Goal: Task Accomplishment & Management: Manage account settings

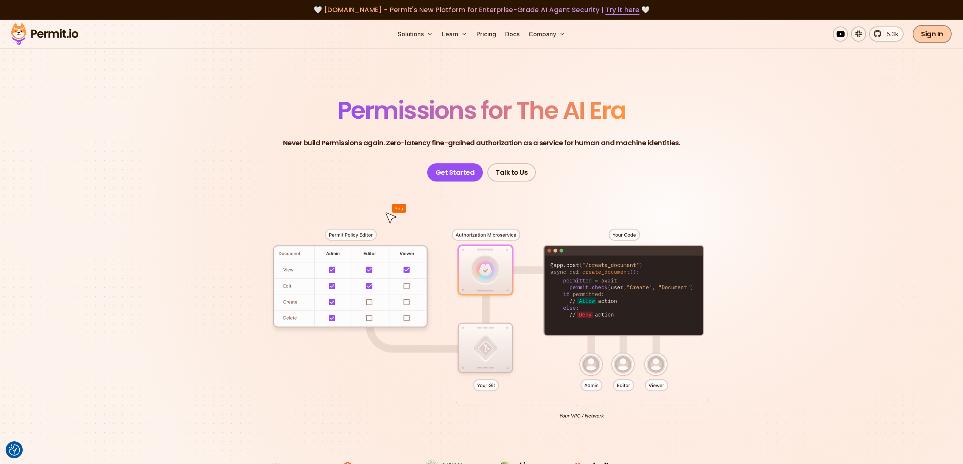
click at [942, 36] on link "Sign In" at bounding box center [932, 34] width 39 height 18
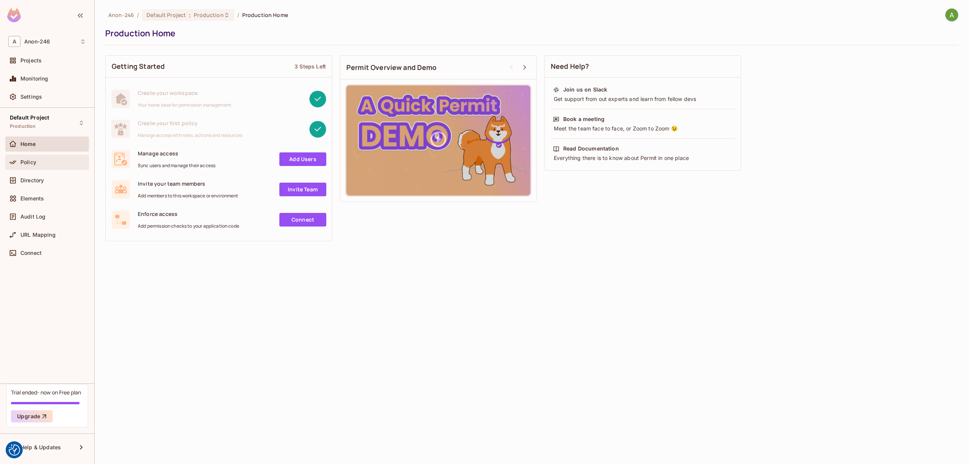
click at [39, 164] on div "Policy" at bounding box center [52, 162] width 65 height 6
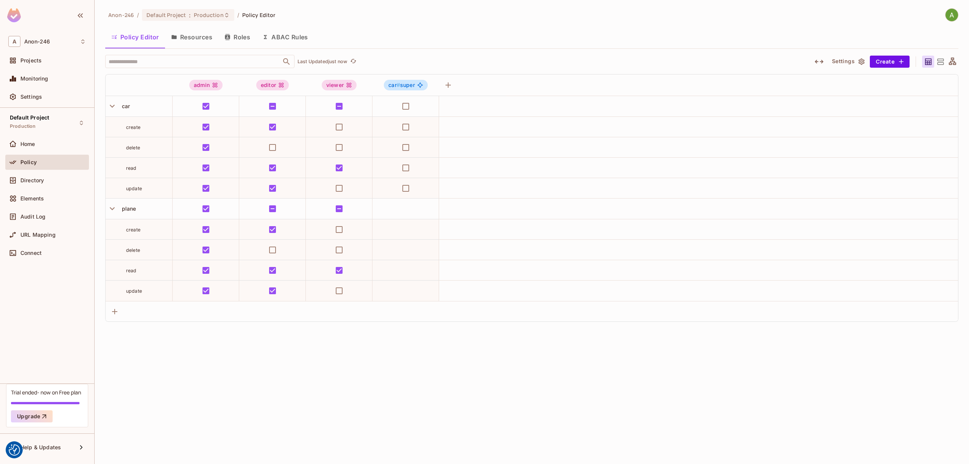
click at [243, 41] on button "Roles" at bounding box center [237, 37] width 38 height 19
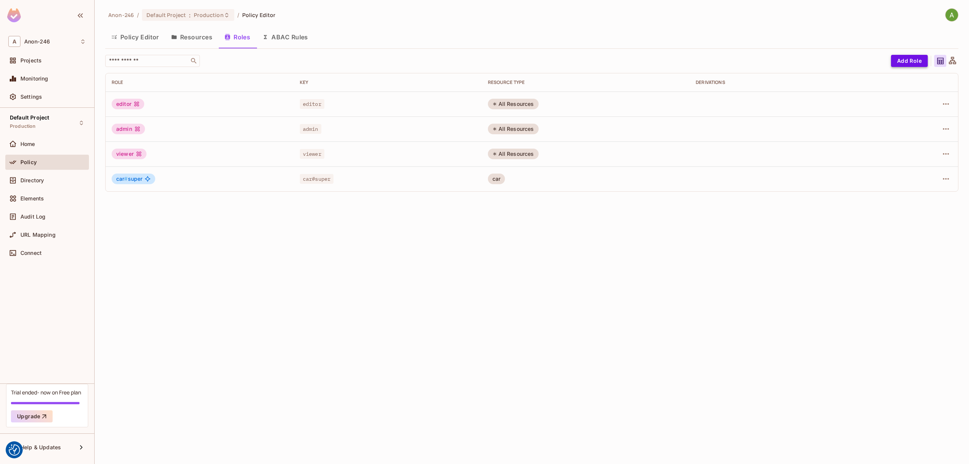
click at [910, 62] on button "Add Role" at bounding box center [909, 61] width 37 height 12
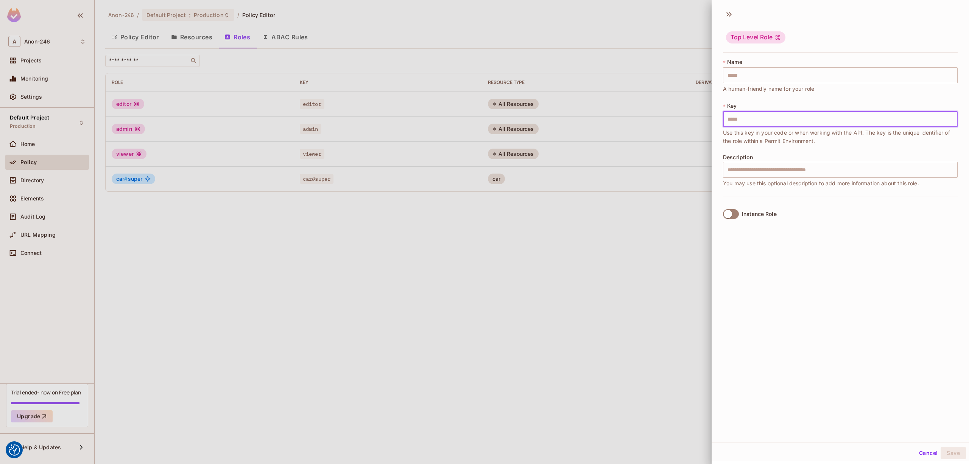
click at [748, 116] on input "text" at bounding box center [840, 119] width 235 height 16
click at [754, 73] on input "text" at bounding box center [840, 75] width 235 height 16
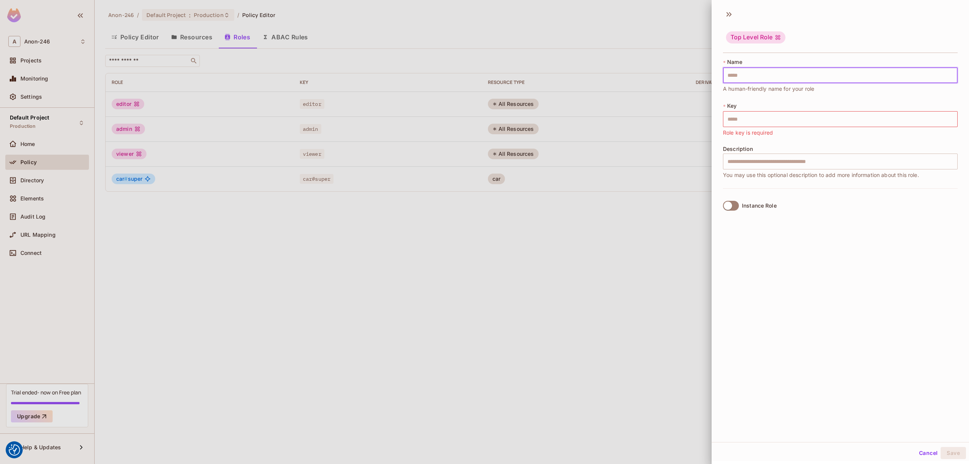
click at [754, 73] on input "text" at bounding box center [840, 75] width 235 height 16
click at [745, 114] on input "text" at bounding box center [840, 119] width 235 height 16
click at [799, 280] on div "Top Level Role * Name ​ Role name is required * Key ​ Role key is required Desc…" at bounding box center [840, 223] width 257 height 437
click at [625, 268] on div at bounding box center [484, 232] width 969 height 464
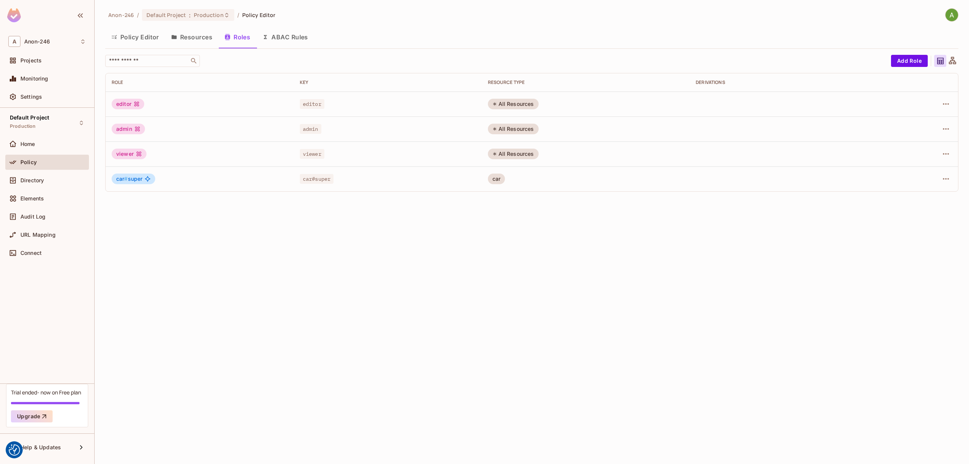
click at [119, 31] on button "Policy Editor" at bounding box center [135, 37] width 60 height 19
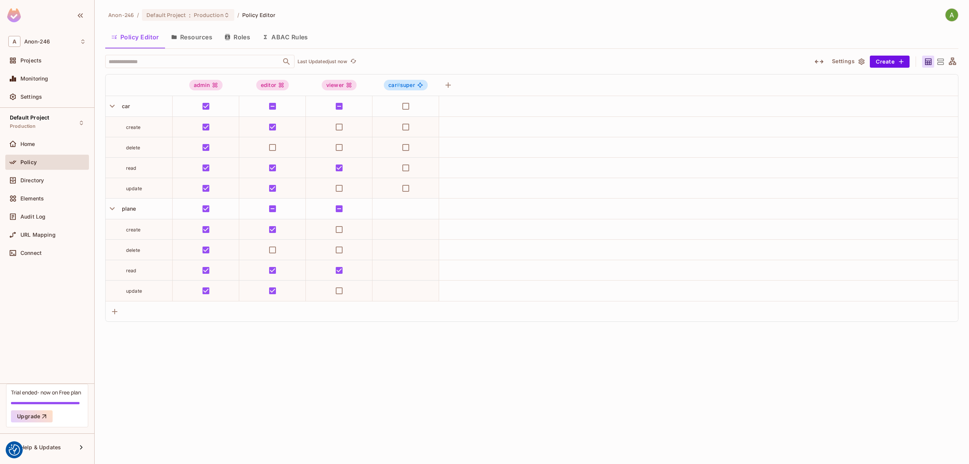
click at [208, 39] on button "Resources" at bounding box center [191, 37] width 53 height 19
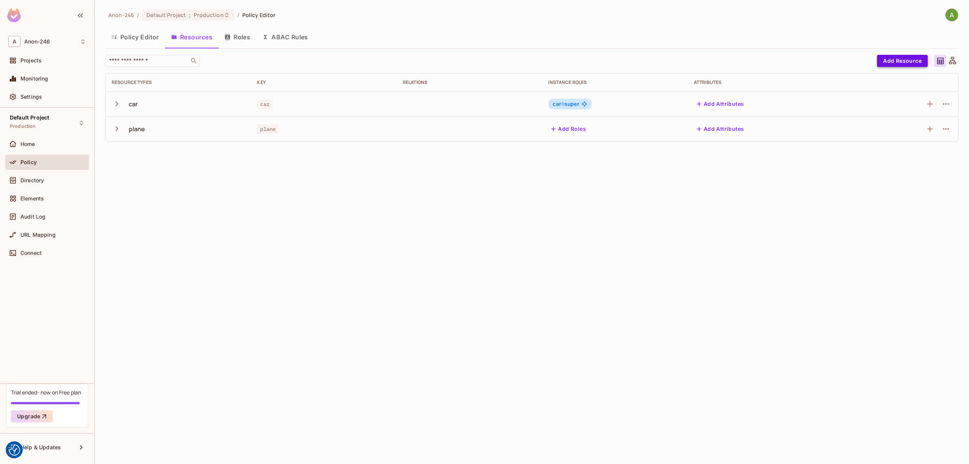
click at [890, 60] on button "Add Resource" at bounding box center [902, 61] width 51 height 12
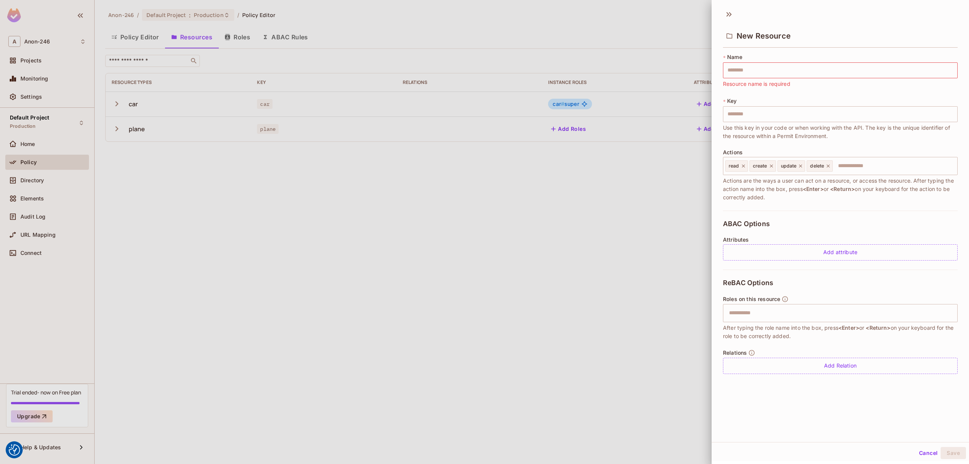
drag, startPoint x: 213, startPoint y: 42, endPoint x: 675, endPoint y: 105, distance: 466.1
click at [478, 84] on div at bounding box center [484, 232] width 969 height 464
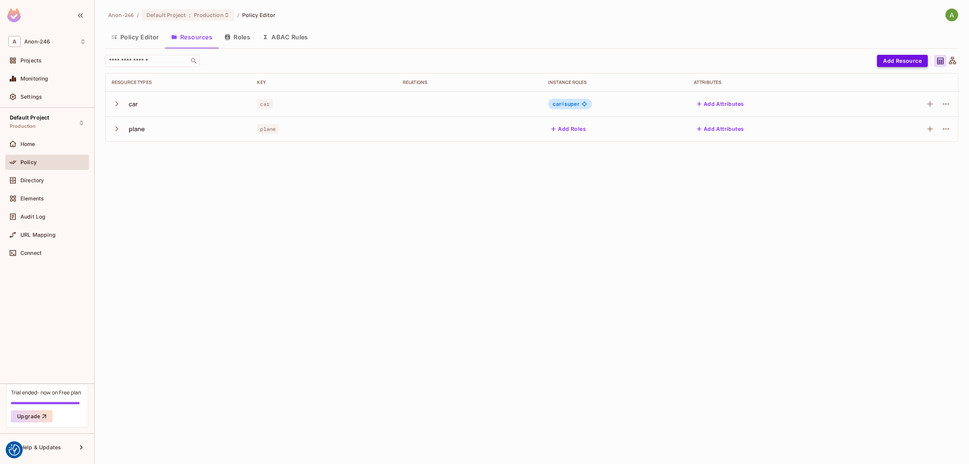
click at [925, 64] on button "Add Resource" at bounding box center [902, 61] width 51 height 12
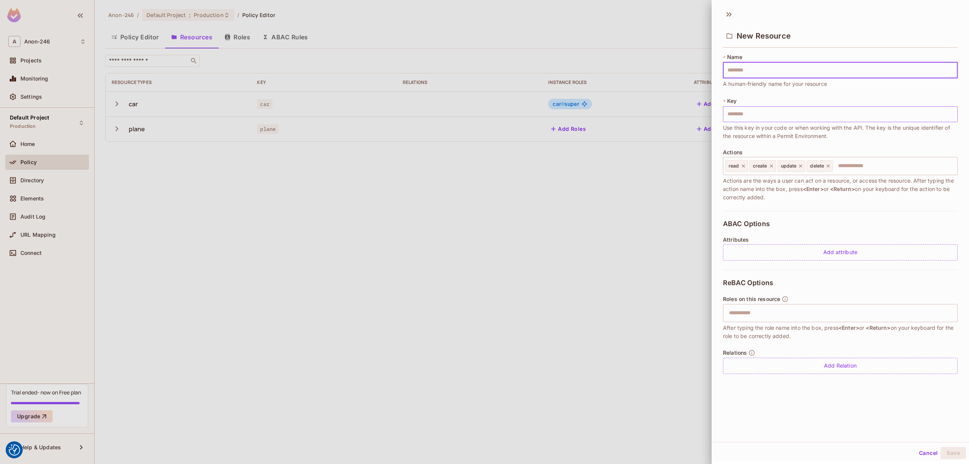
click at [734, 111] on input "text" at bounding box center [840, 114] width 235 height 16
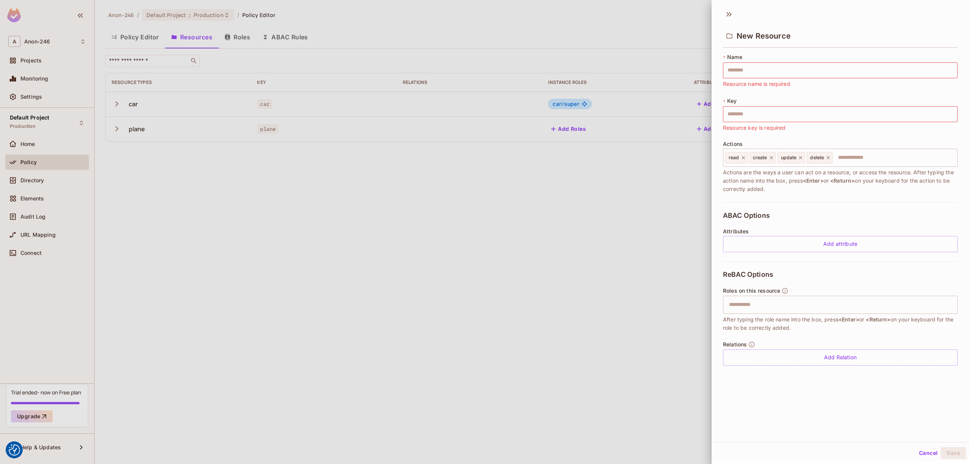
click at [761, 94] on div "* Name ​ Resource name is required * Key ​ Resource key is required Actions rea…" at bounding box center [840, 127] width 235 height 149
click at [773, 92] on div "* Name ​ Resource name is required * Key ​ Resource key is required Actions rea…" at bounding box center [840, 127] width 235 height 149
drag, startPoint x: 313, startPoint y: 119, endPoint x: 750, endPoint y: 75, distance: 439.5
click at [750, 75] on div "New Resource * Name ​ Resource name is required * Key ​ Resource key is require…" at bounding box center [484, 232] width 969 height 464
click at [752, 72] on input "text" at bounding box center [840, 70] width 235 height 16
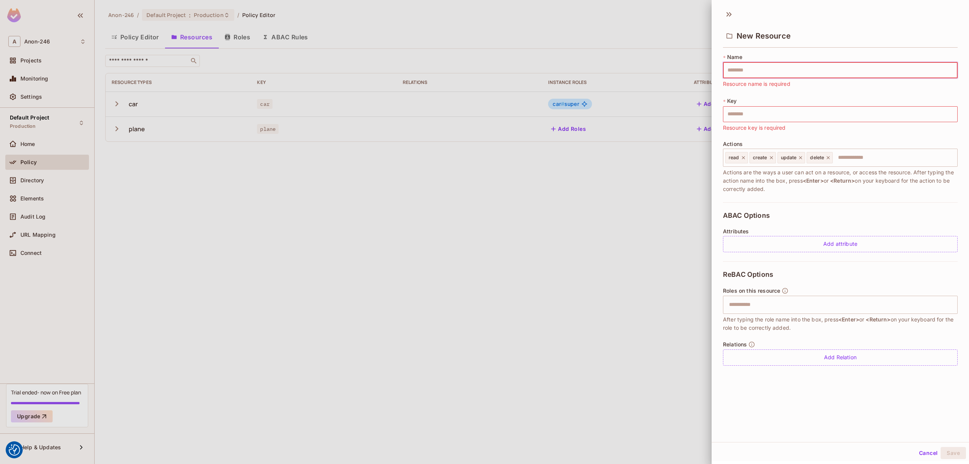
click at [737, 197] on div "* Name ​ Resource name is required * Key ​ Resource key is required Actions rea…" at bounding box center [840, 127] width 235 height 149
drag, startPoint x: 737, startPoint y: 34, endPoint x: 806, endPoint y: 37, distance: 69.3
click at [803, 38] on div "New Resource" at bounding box center [840, 35] width 235 height 25
click at [801, 34] on div "New Resource" at bounding box center [840, 35] width 235 height 25
click at [757, 34] on span "New Resource" at bounding box center [764, 35] width 54 height 9
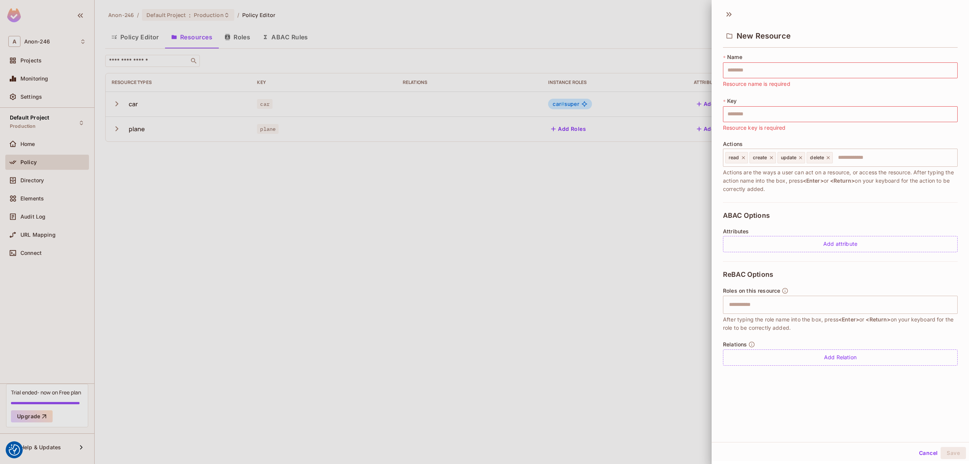
drag, startPoint x: 214, startPoint y: 246, endPoint x: 220, endPoint y: 192, distance: 53.7
click at [216, 242] on div at bounding box center [484, 232] width 969 height 464
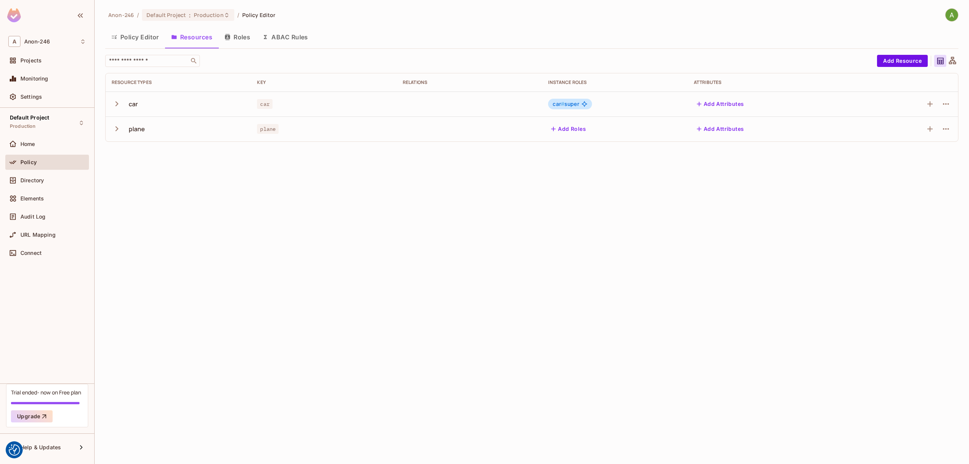
click at [136, 127] on div "plane" at bounding box center [137, 129] width 17 height 8
click at [131, 107] on div "car" at bounding box center [133, 104] width 9 height 8
click at [139, 140] on td "plane" at bounding box center [178, 129] width 145 height 25
drag, startPoint x: 136, startPoint y: 128, endPoint x: 137, endPoint y: 123, distance: 5.4
click at [136, 125] on div "plane" at bounding box center [137, 129] width 17 height 8
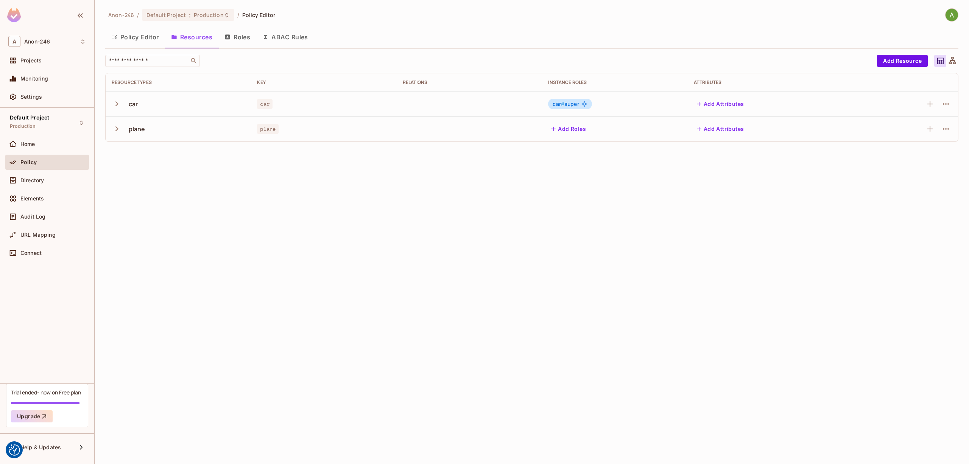
click at [133, 107] on div "car" at bounding box center [133, 104] width 9 height 8
drag, startPoint x: 138, startPoint y: 131, endPoint x: 136, endPoint y: 125, distance: 7.2
click at [137, 128] on div "plane" at bounding box center [137, 129] width 17 height 8
drag, startPoint x: 136, startPoint y: 124, endPoint x: 136, endPoint y: 113, distance: 11.4
click at [136, 124] on div "plane" at bounding box center [178, 129] width 133 height 16
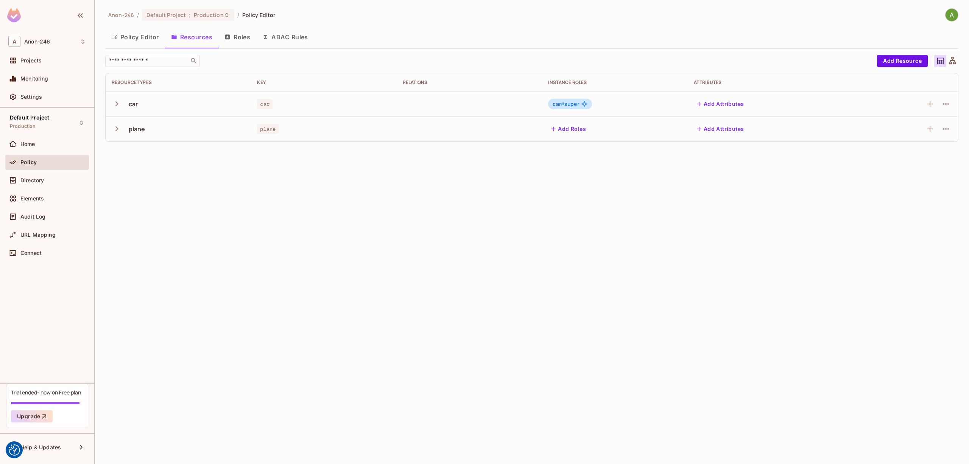
click at [136, 110] on div "car" at bounding box center [178, 104] width 133 height 16
click at [116, 103] on icon "button" at bounding box center [117, 104] width 10 height 10
click at [118, 104] on icon "button" at bounding box center [117, 104] width 10 height 10
drag, startPoint x: 127, startPoint y: 105, endPoint x: 162, endPoint y: 102, distance: 35.3
click at [162, 102] on div "car" at bounding box center [178, 104] width 133 height 16
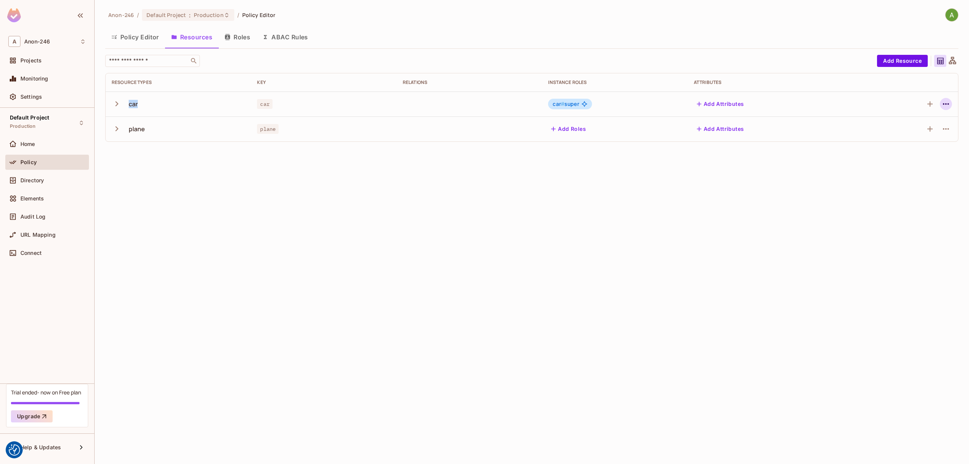
click at [944, 103] on icon "button" at bounding box center [945, 104] width 9 height 9
click at [883, 271] on div at bounding box center [484, 232] width 969 height 464
click at [894, 63] on button "Add Resource" at bounding box center [902, 61] width 51 height 12
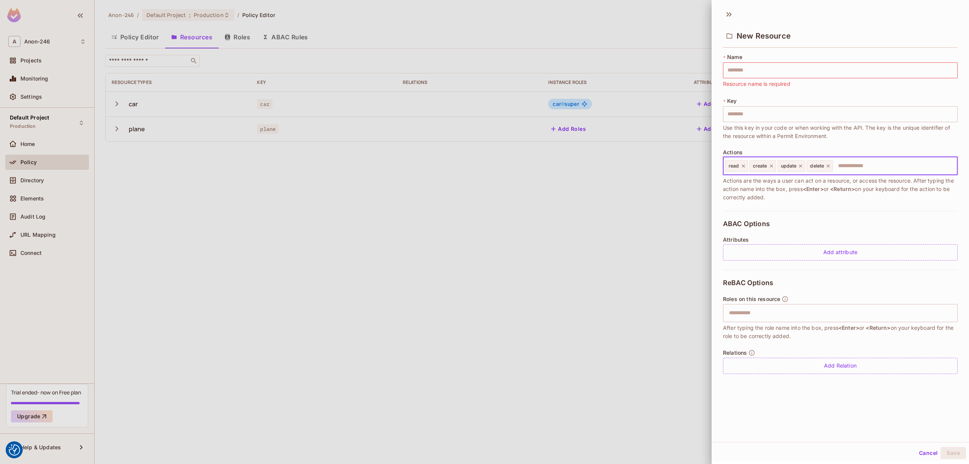
drag, startPoint x: 842, startPoint y: 168, endPoint x: 712, endPoint y: 170, distance: 129.1
click at [712, 170] on div "* Name ​ Resource name is required * Key ​ Use this key in your code or when wo…" at bounding box center [840, 216] width 257 height 333
drag, startPoint x: 780, startPoint y: 164, endPoint x: 797, endPoint y: 164, distance: 17.0
click at [796, 165] on div "update" at bounding box center [792, 166] width 28 height 11
click at [137, 39] on div at bounding box center [484, 232] width 969 height 464
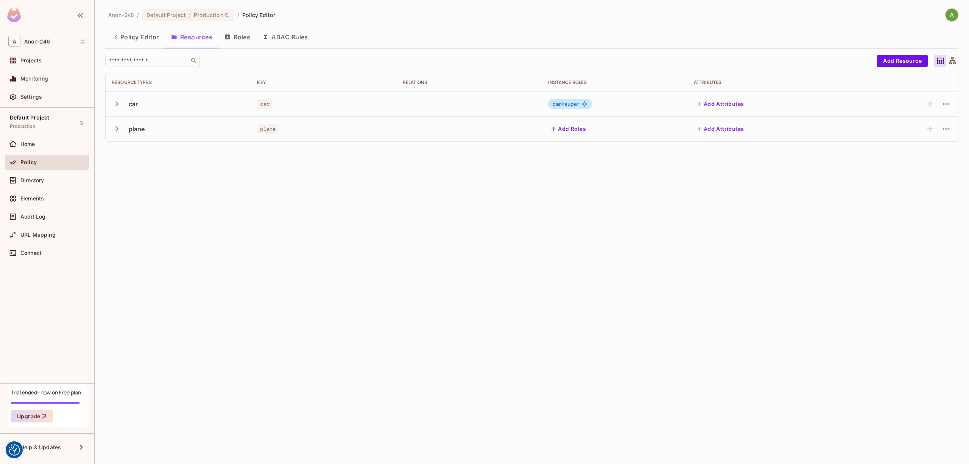
click at [584, 208] on div "Anon-246 / Default Project : Production / Policy Editor Policy Editor Resources…" at bounding box center [532, 232] width 874 height 464
click at [627, 259] on div "Anon-246 / Default Project : Production / Policy Editor Policy Editor Resources…" at bounding box center [532, 232] width 874 height 464
click at [900, 62] on button "Add Resource" at bounding box center [902, 61] width 51 height 12
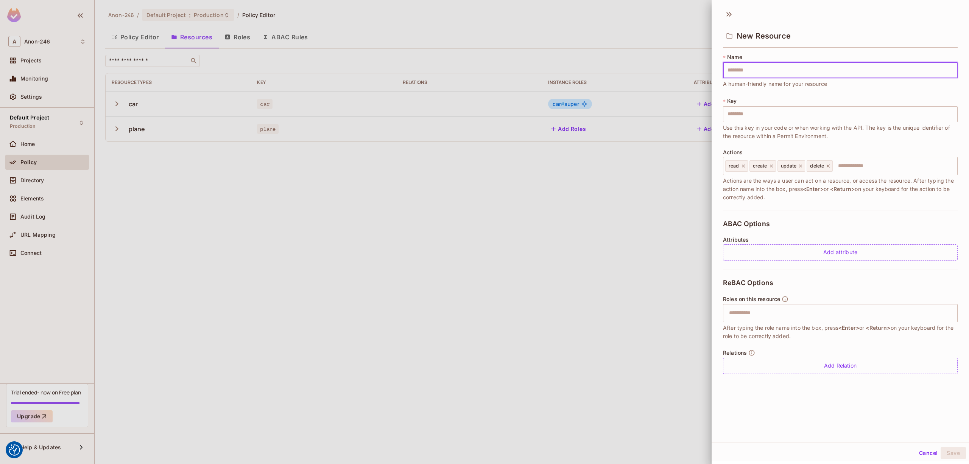
drag, startPoint x: 844, startPoint y: 73, endPoint x: 845, endPoint y: 9, distance: 63.2
click at [845, 9] on div "New Resource * Name ​ A human-friendly name for your resource * Key ​ Use this …" at bounding box center [840, 223] width 257 height 437
click at [744, 114] on input "text" at bounding box center [840, 114] width 235 height 16
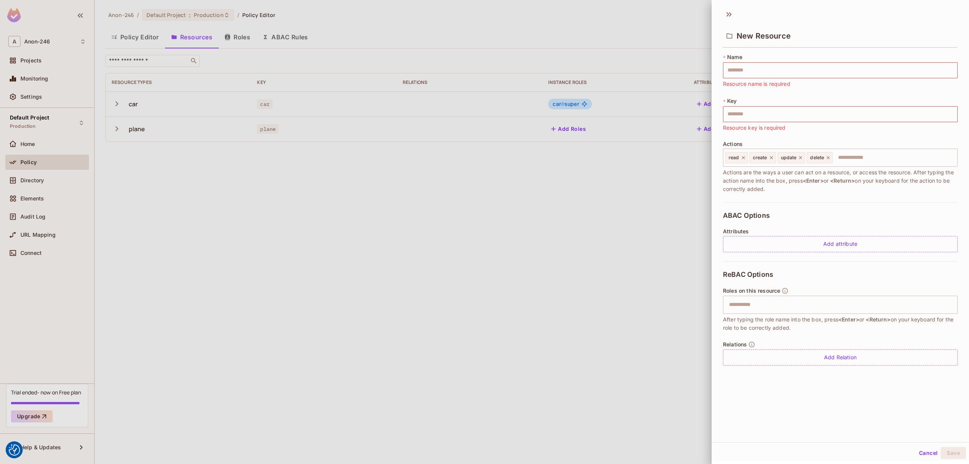
click at [898, 142] on div "* Name ​ Resource name is required * Key ​ Resource key is required Actions rea…" at bounding box center [840, 127] width 235 height 149
drag, startPoint x: 242, startPoint y: 199, endPoint x: 264, endPoint y: 164, distance: 41.7
click at [242, 197] on div at bounding box center [484, 232] width 969 height 464
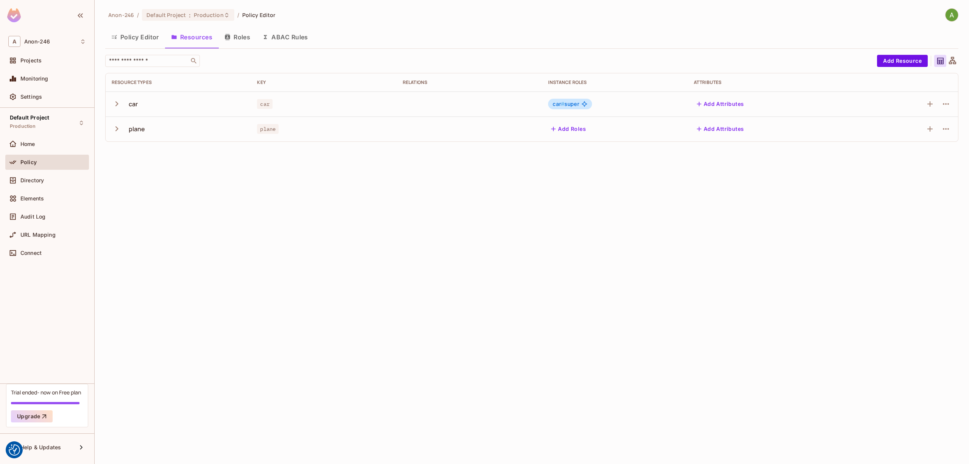
click at [328, 190] on div "Anon-246 / Default Project : Production / Policy Editor Policy Editor Resources…" at bounding box center [532, 232] width 874 height 464
click at [373, 175] on div "Anon-246 / Default Project : Production / Policy Editor Policy Editor Resources…" at bounding box center [532, 232] width 874 height 464
click at [225, 240] on div "Anon-246 / Default Project : Production / Policy Editor Policy Editor Resources…" at bounding box center [532, 232] width 874 height 464
click at [217, 154] on div "Anon-246 / Default Project : Production / Policy Editor Policy Editor Resources…" at bounding box center [532, 232] width 874 height 464
click at [725, 209] on div "Anon-246 / Default Project : Production / Policy Editor Policy Editor Resources…" at bounding box center [532, 232] width 874 height 464
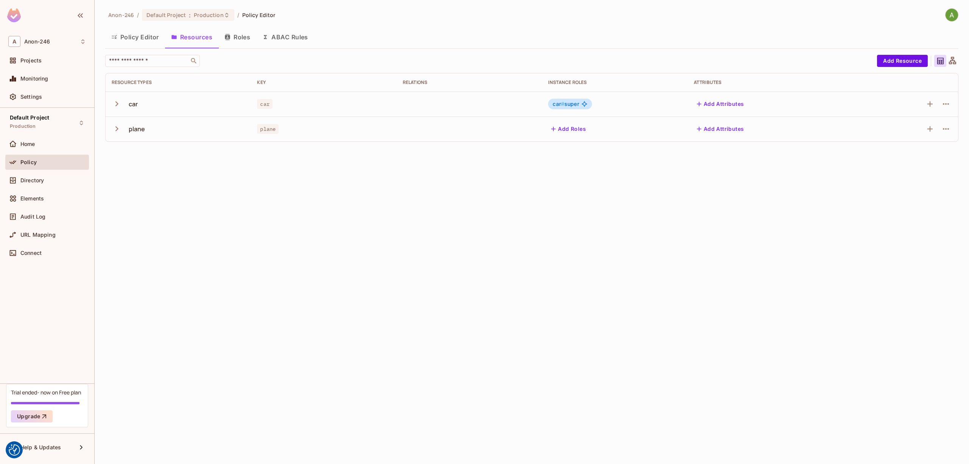
click at [558, 179] on div "Anon-246 / Default Project : Production / Policy Editor Policy Editor Resources…" at bounding box center [532, 232] width 874 height 464
click at [118, 104] on icon "button" at bounding box center [117, 104] width 10 height 10
click at [120, 100] on icon "button" at bounding box center [117, 104] width 10 height 10
click at [581, 214] on div "Anon-246 / Default Project : Production / Policy Editor Policy Editor Resources…" at bounding box center [532, 232] width 874 height 464
click at [351, 272] on div "Anon-246 / Default Project : Production / Policy Editor Policy Editor Resources…" at bounding box center [532, 232] width 874 height 464
